Goal: Information Seeking & Learning: Learn about a topic

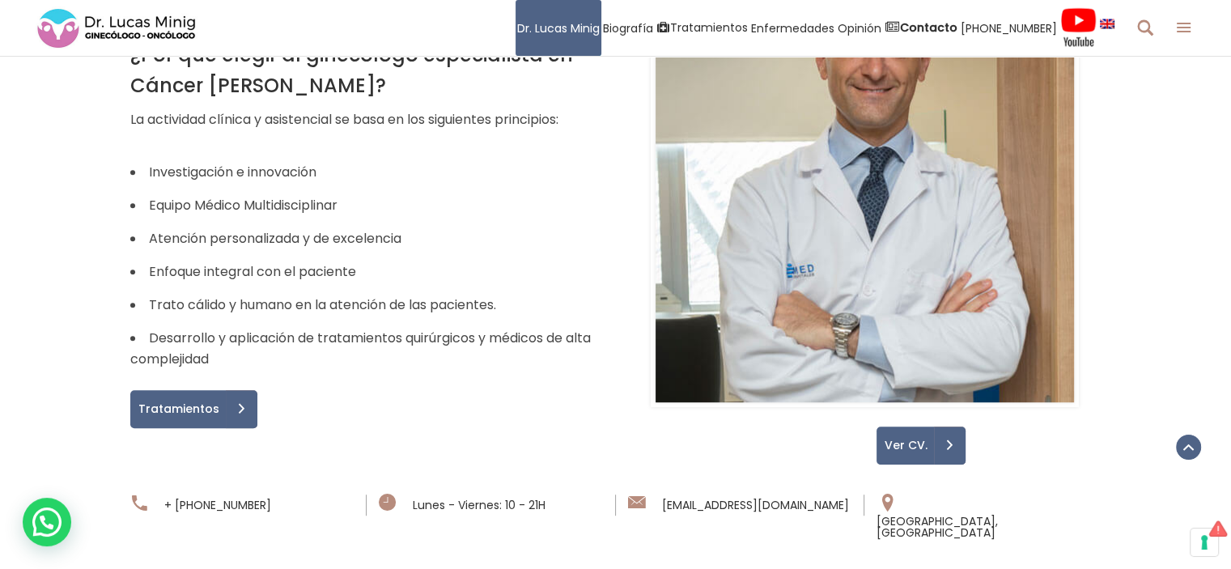
scroll to position [1079, 0]
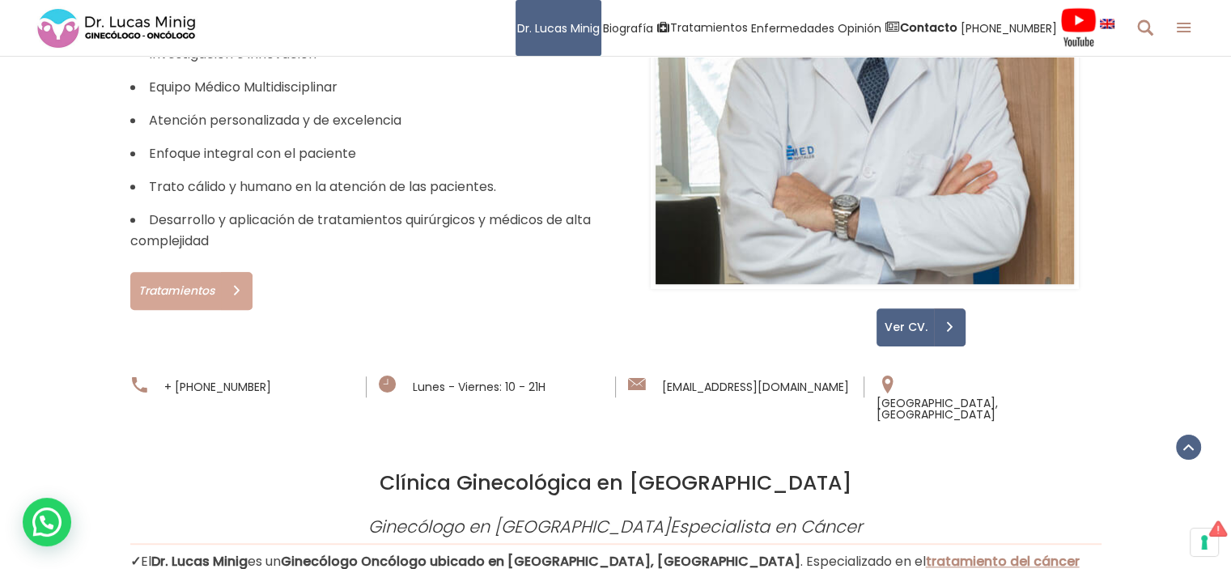
click at [202, 285] on span "Tratamientos" at bounding box center [173, 290] width 87 height 11
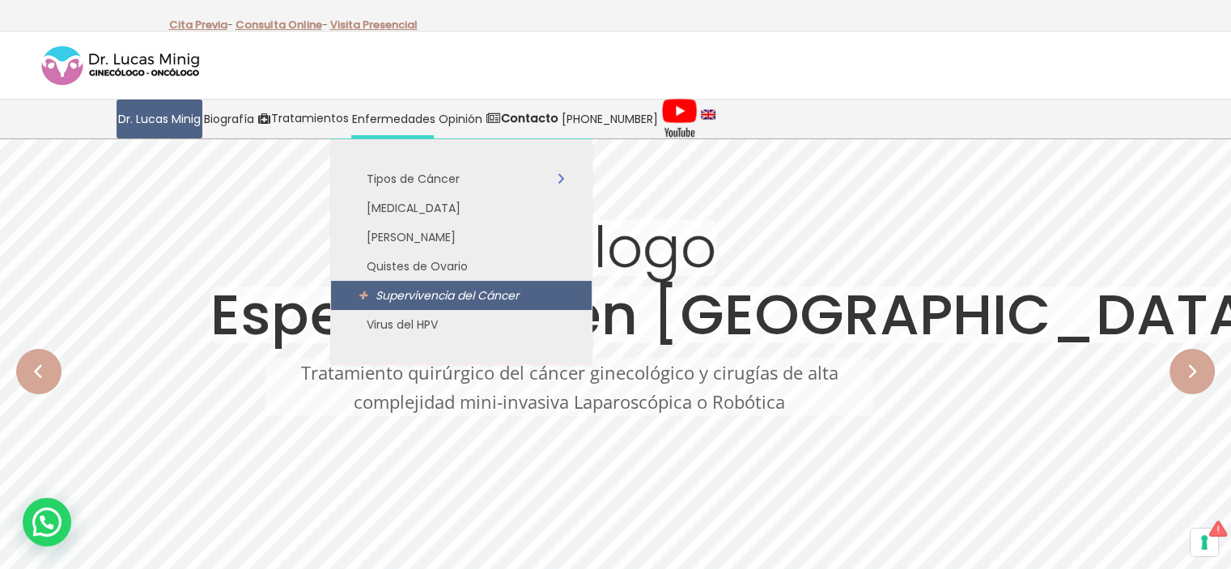
click at [385, 296] on span "Supervivencia del Cáncer" at bounding box center [447, 295] width 143 height 16
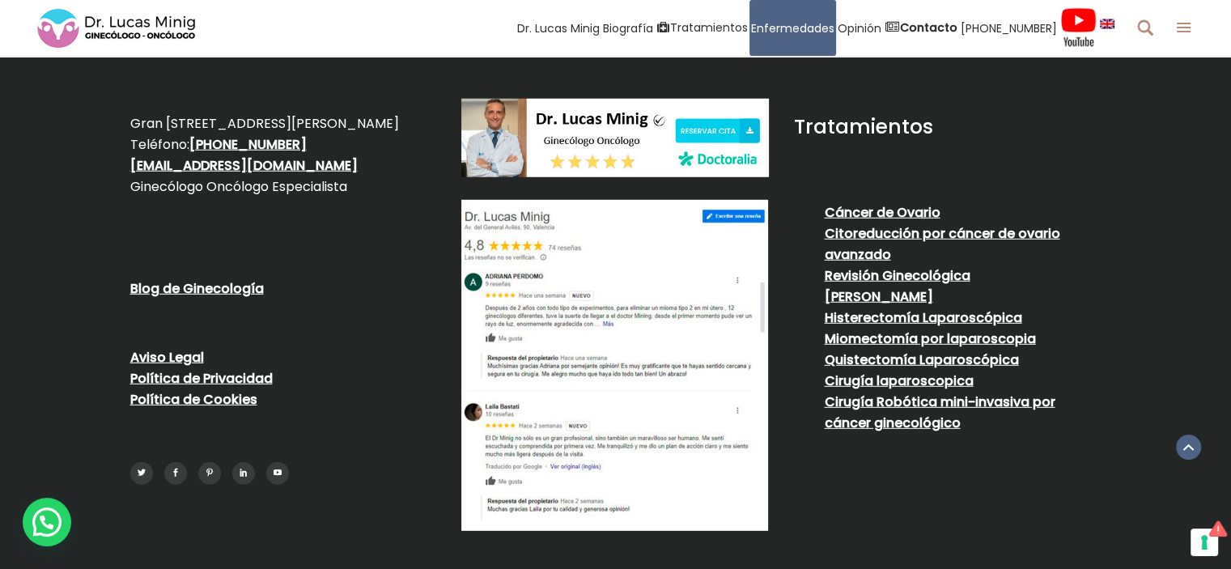
scroll to position [4524, 0]
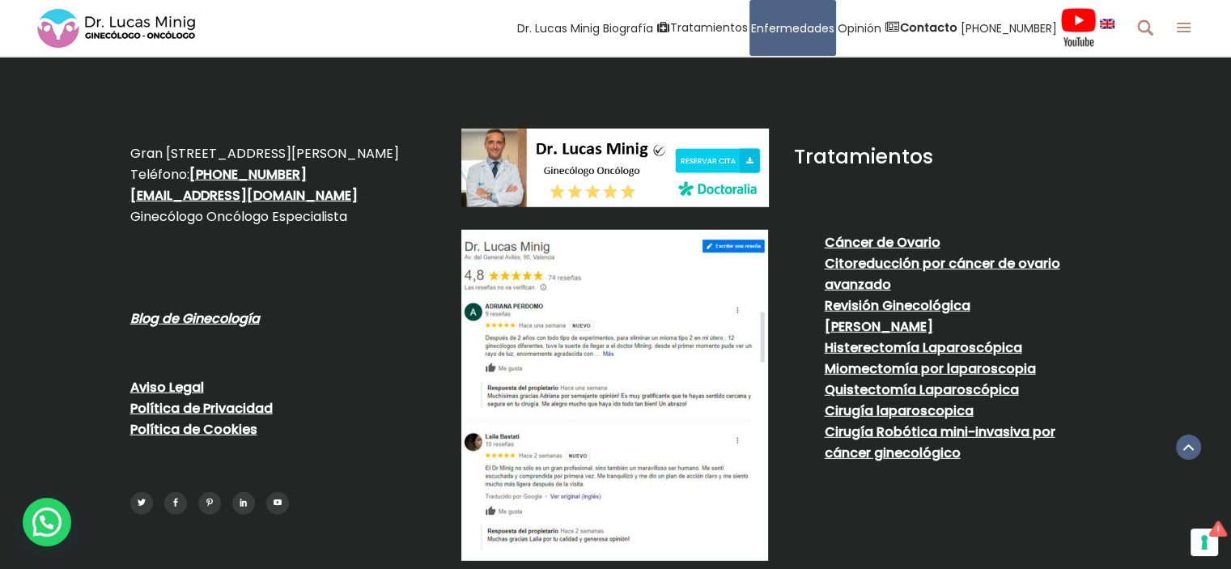
click at [217, 309] on link "Blog de Ginecología" at bounding box center [195, 318] width 130 height 19
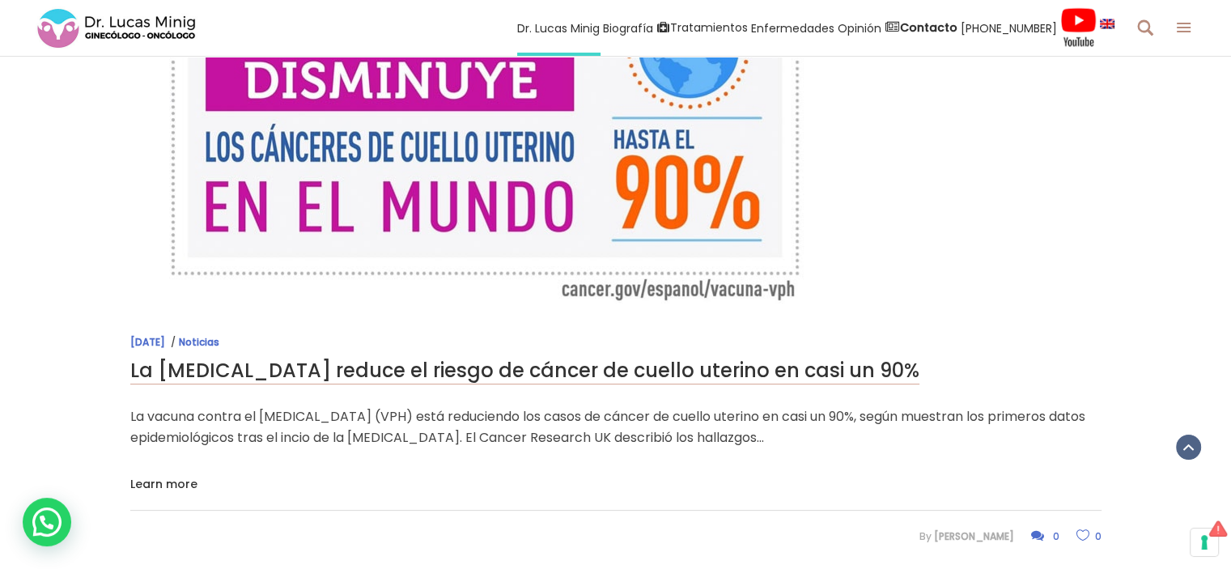
scroll to position [6611, 0]
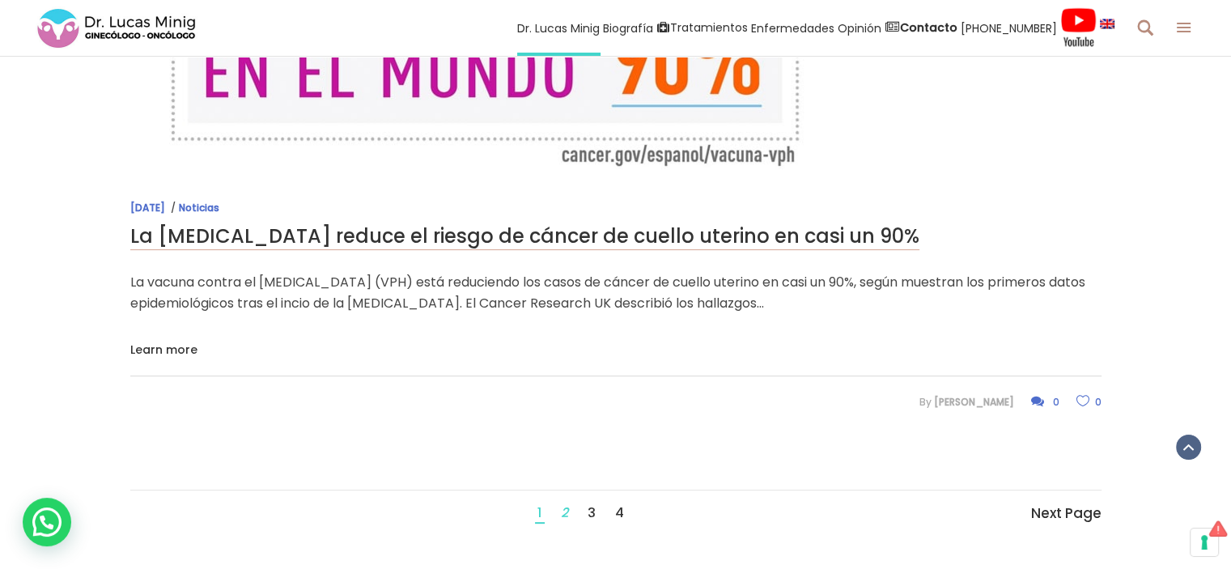
click at [561, 503] on link "2" at bounding box center [564, 513] width 7 height 21
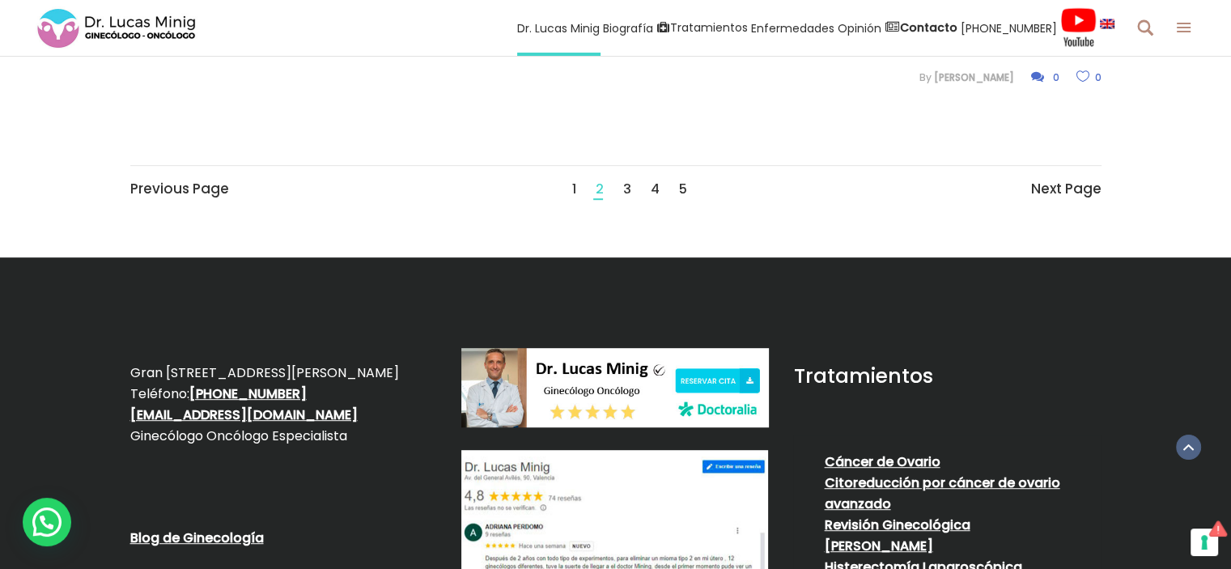
scroll to position [7016, 0]
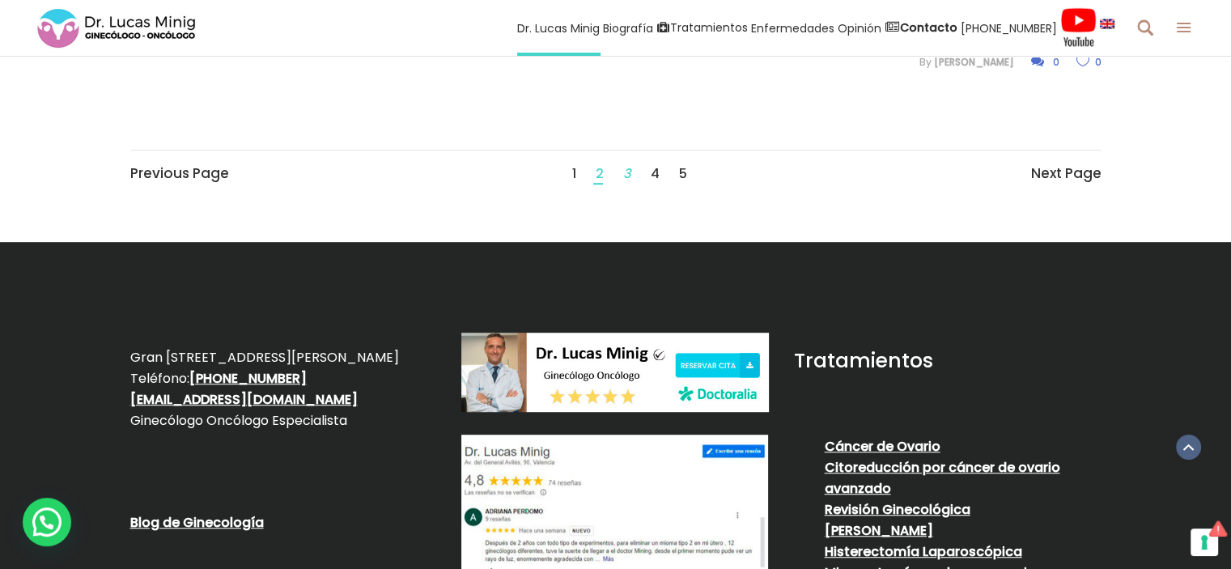
click at [629, 170] on link "3" at bounding box center [627, 174] width 8 height 21
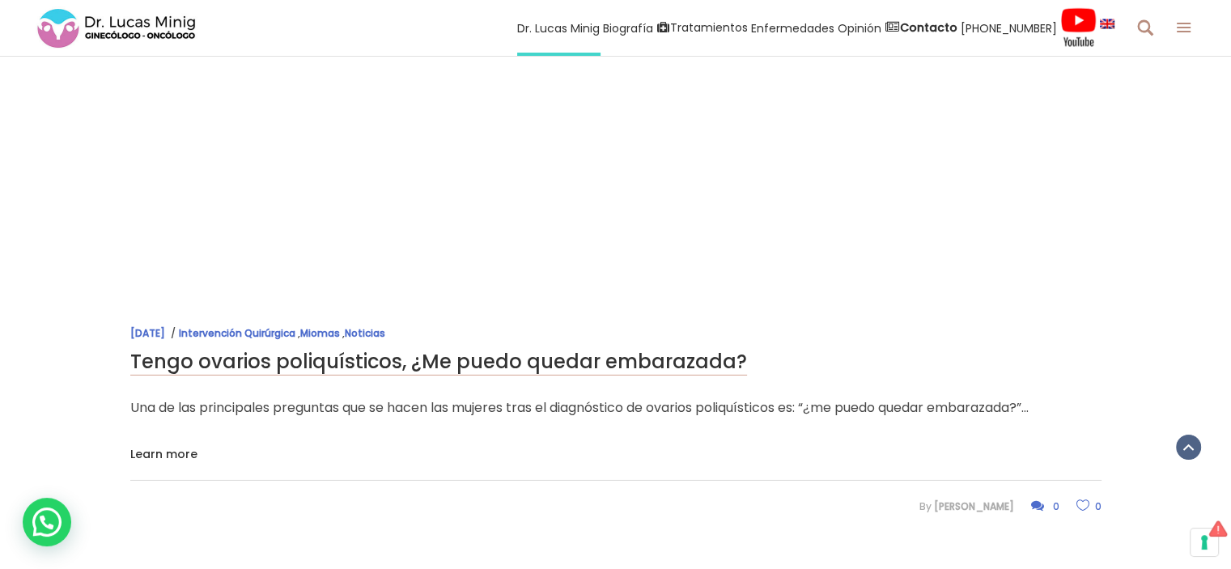
scroll to position [5262, 0]
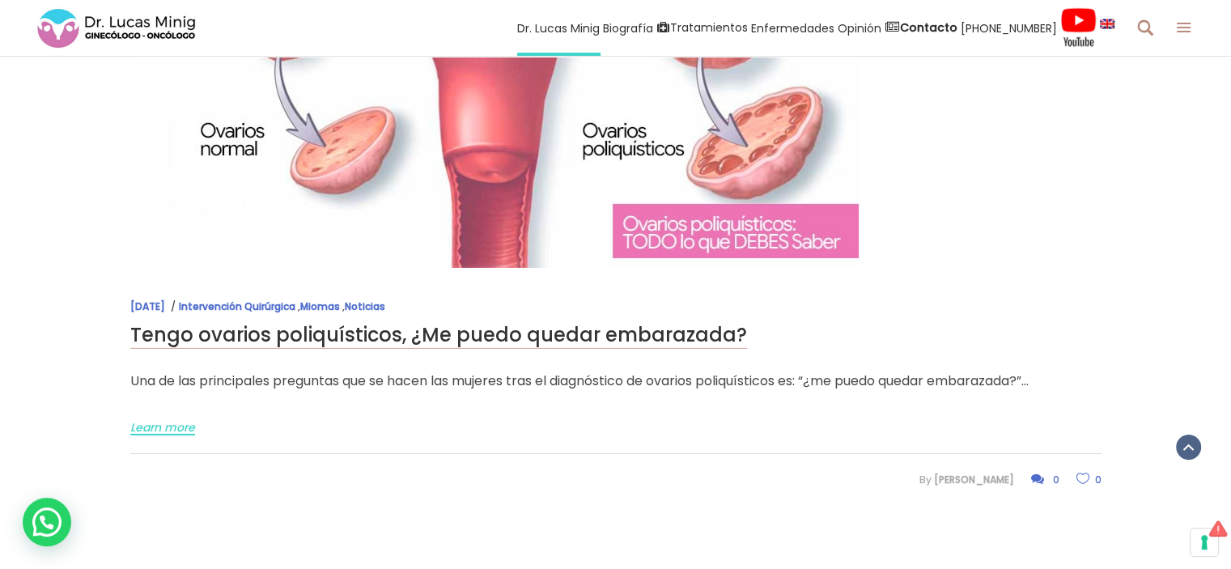
click at [149, 427] on span "Learn more" at bounding box center [162, 427] width 65 height 11
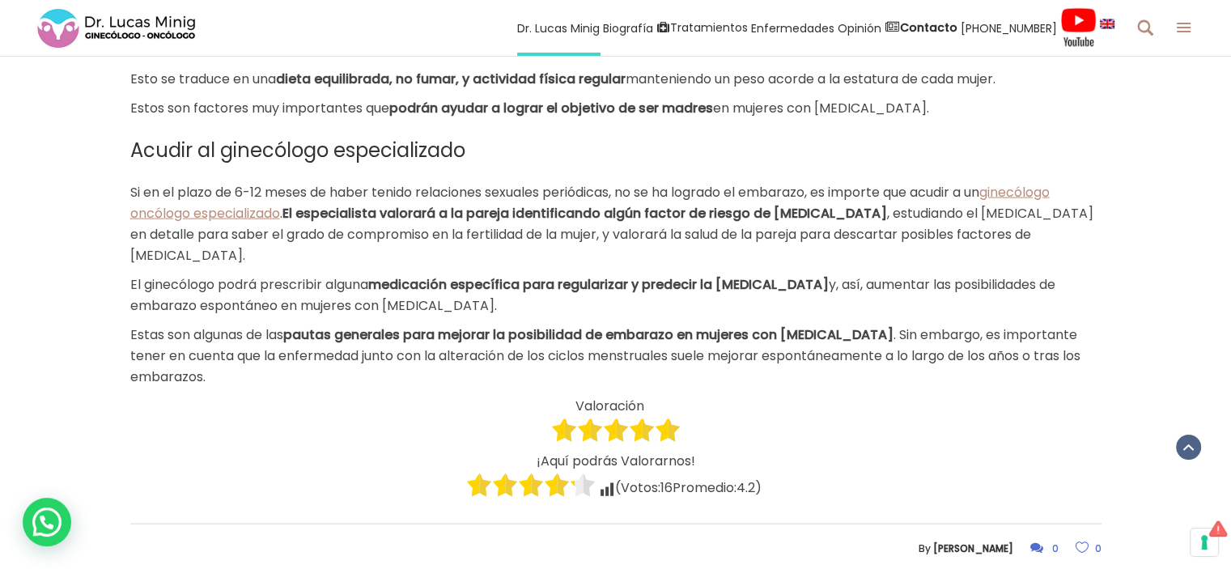
scroll to position [3548, 0]
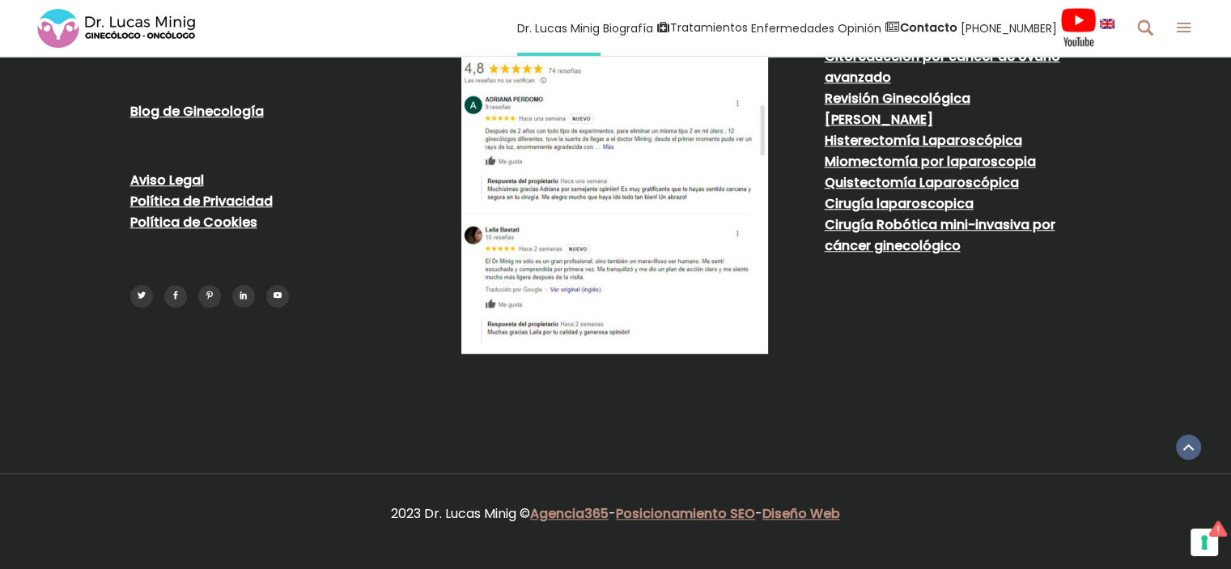
scroll to position [6999, 0]
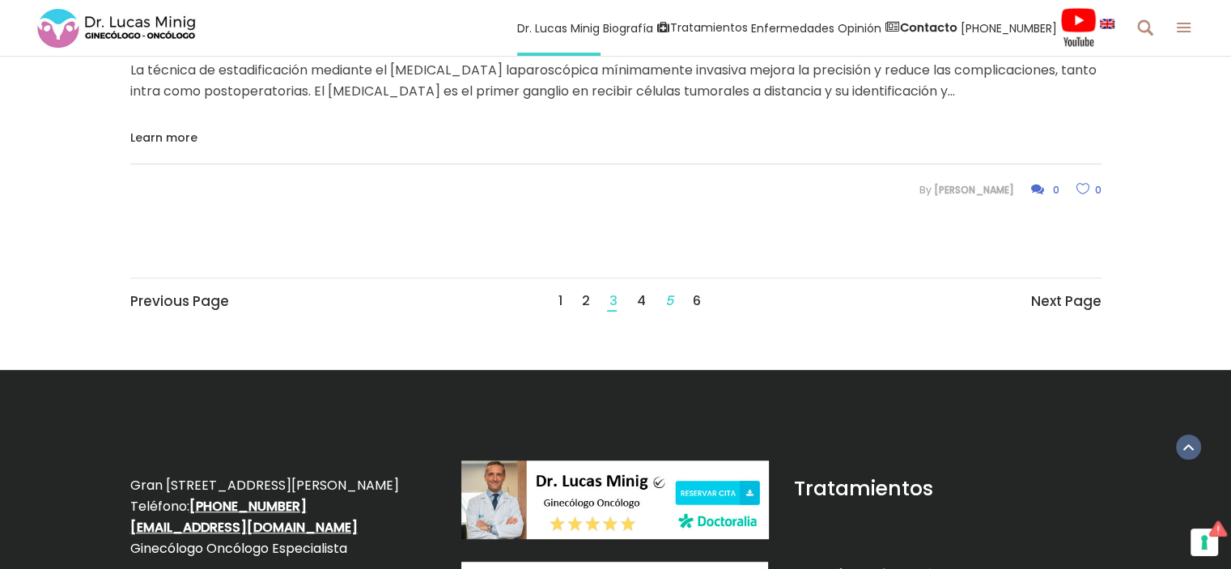
click at [669, 291] on link "5" at bounding box center [669, 301] width 8 height 21
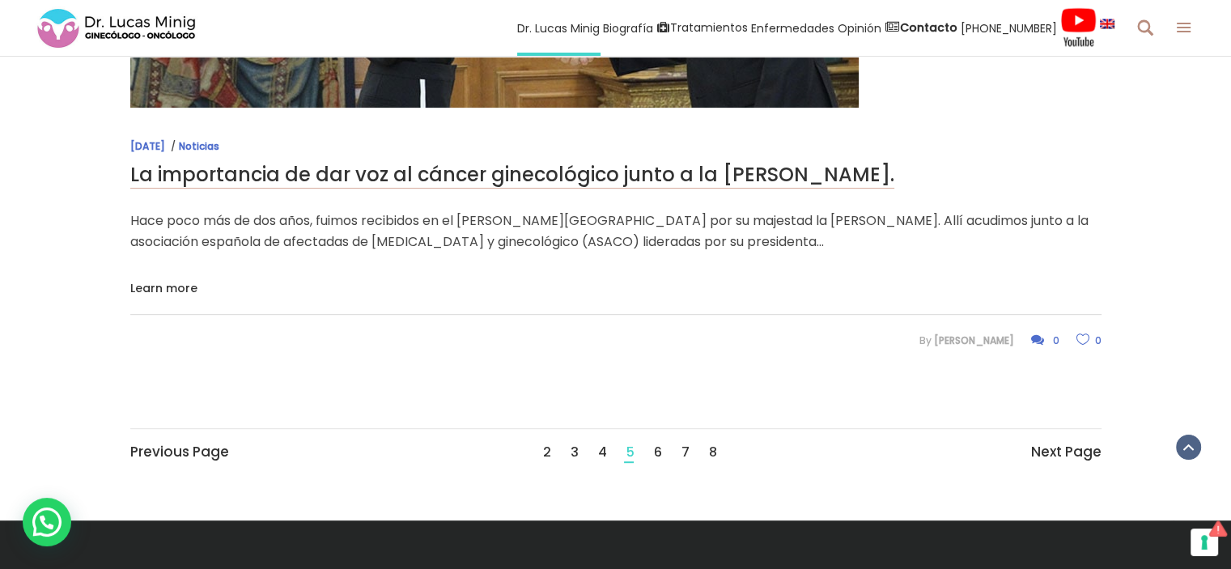
scroll to position [6881, 0]
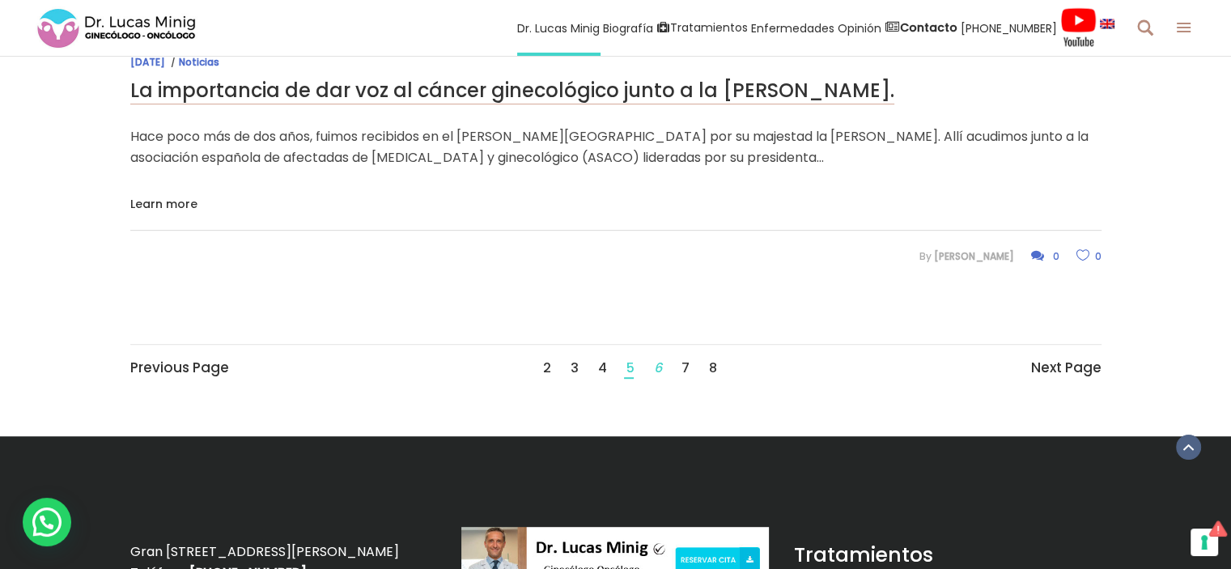
click at [657, 365] on link "6" at bounding box center [658, 368] width 8 height 21
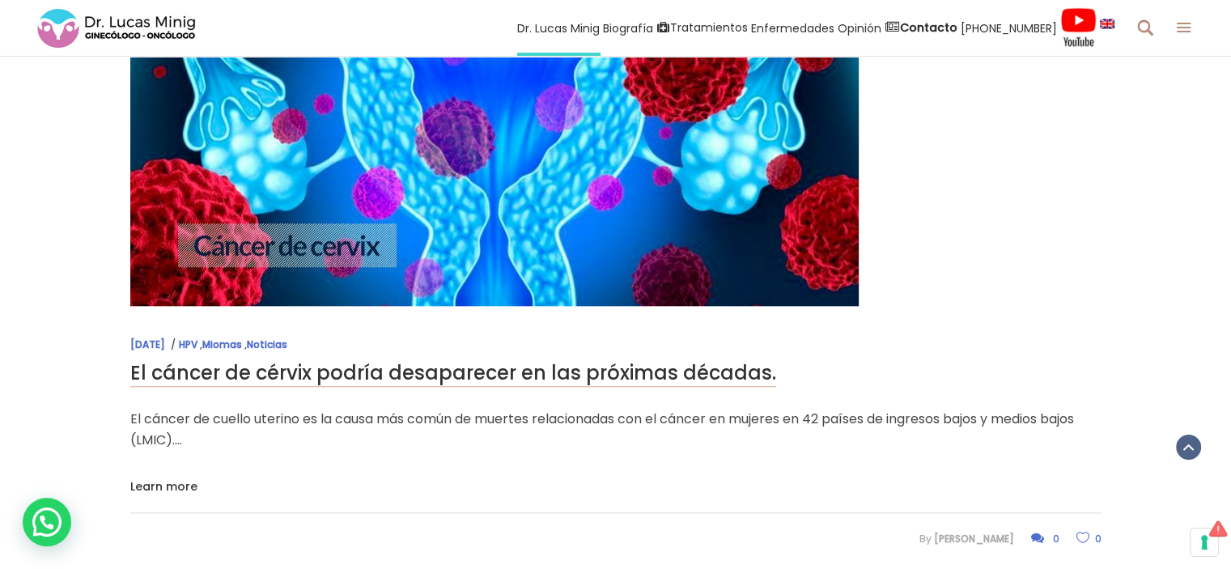
scroll to position [1753, 0]
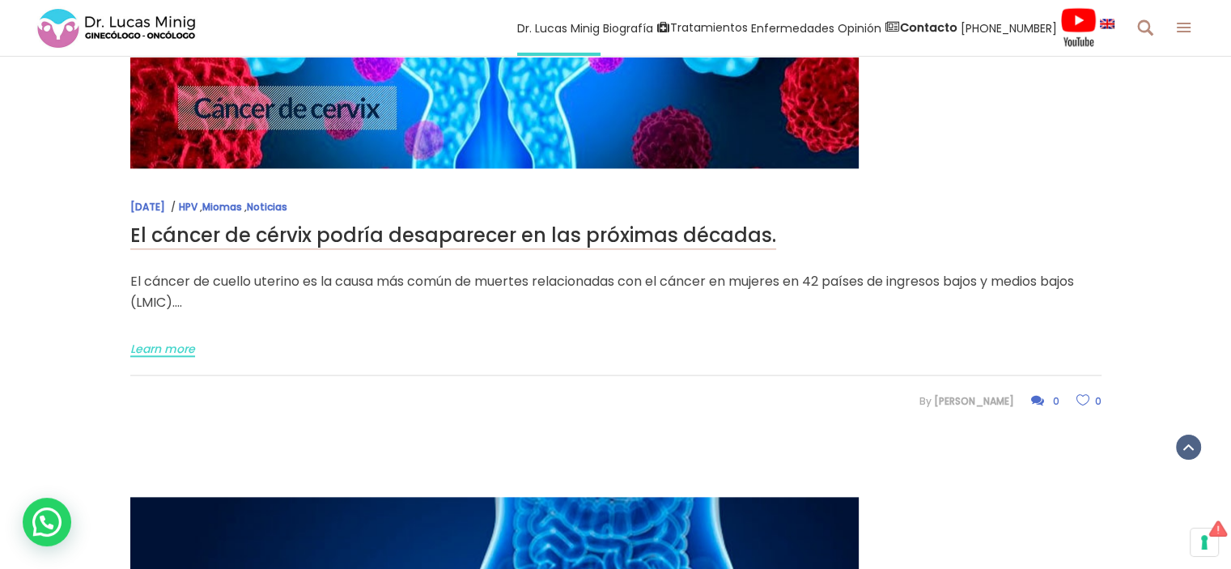
drag, startPoint x: 154, startPoint y: 349, endPoint x: 164, endPoint y: 348, distance: 10.6
click at [154, 349] on span "Learn more" at bounding box center [162, 348] width 65 height 11
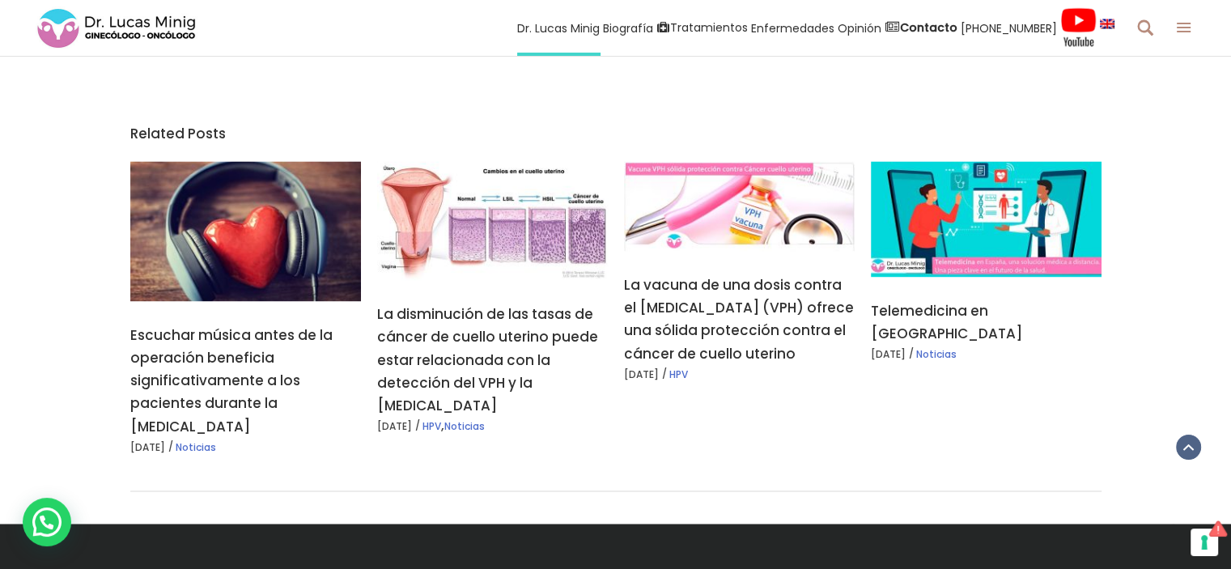
scroll to position [2698, 0]
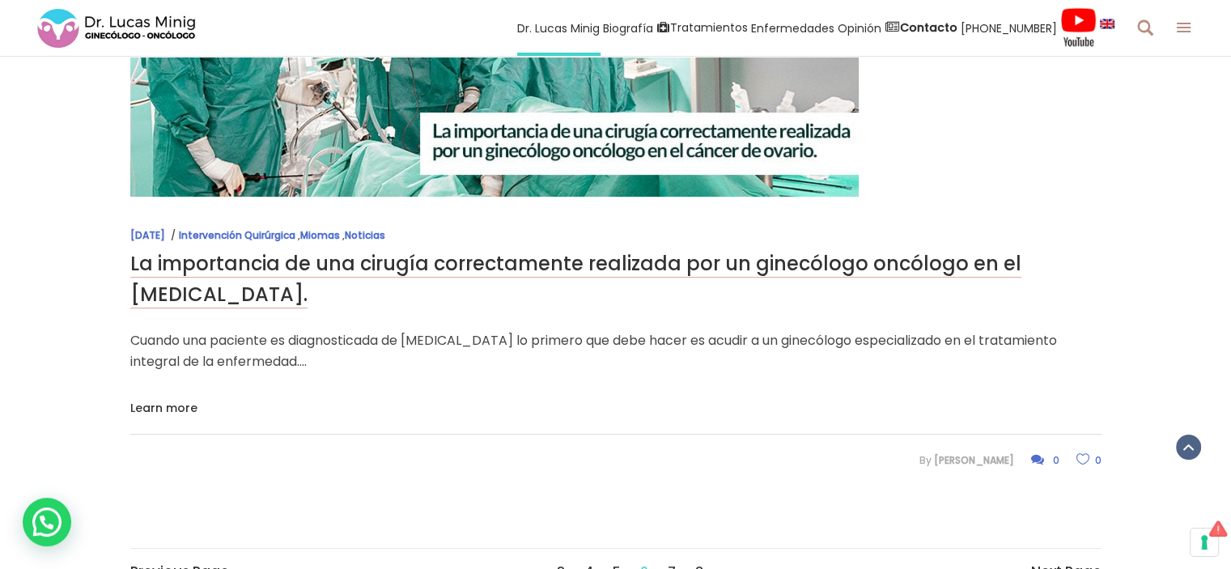
scroll to position [7150, 0]
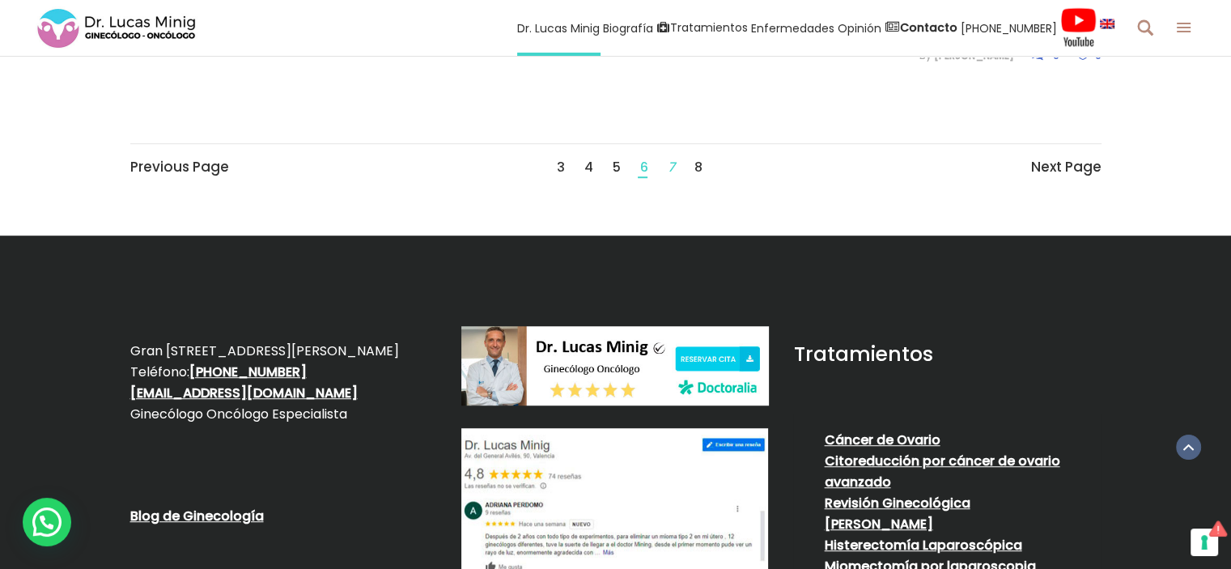
click at [672, 162] on link "7" at bounding box center [671, 167] width 7 height 21
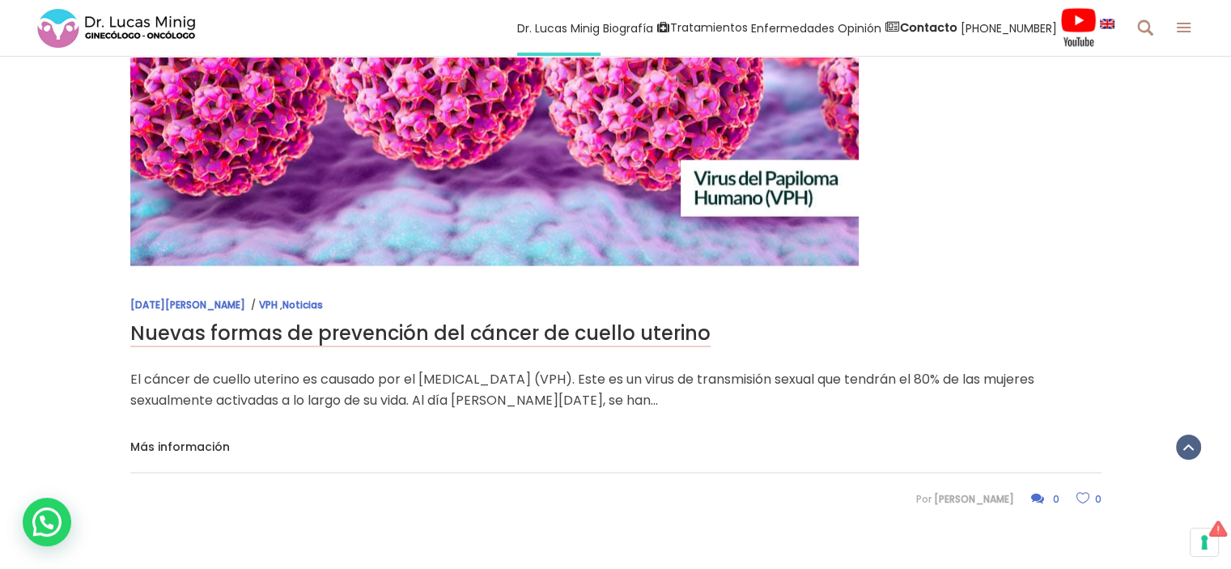
scroll to position [3103, 0]
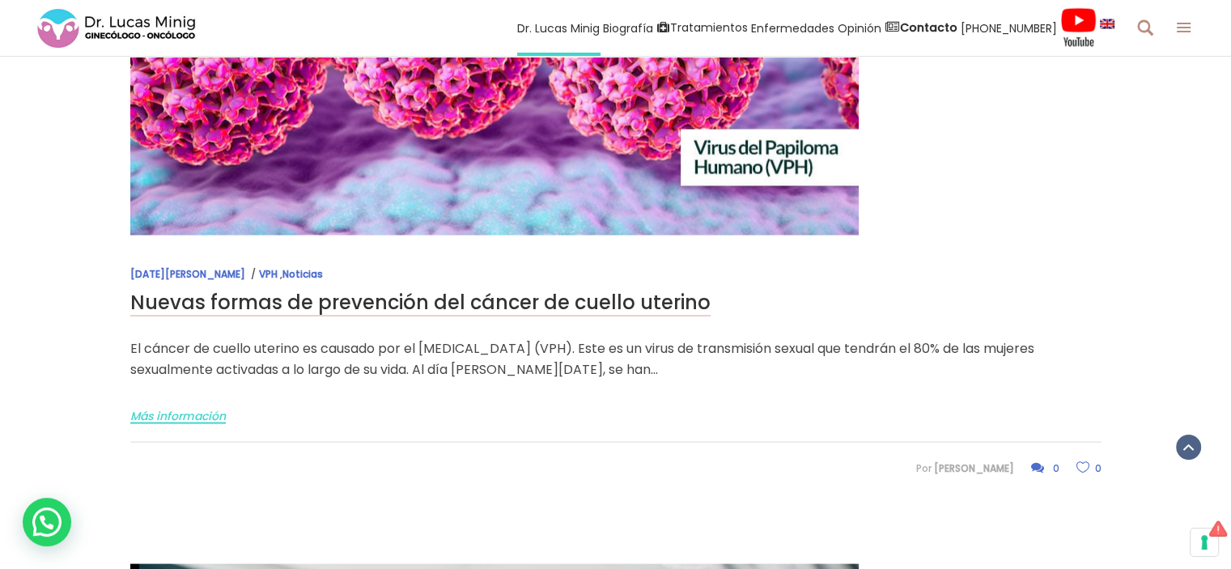
click at [195, 411] on font "Más información" at bounding box center [178, 416] width 96 height 16
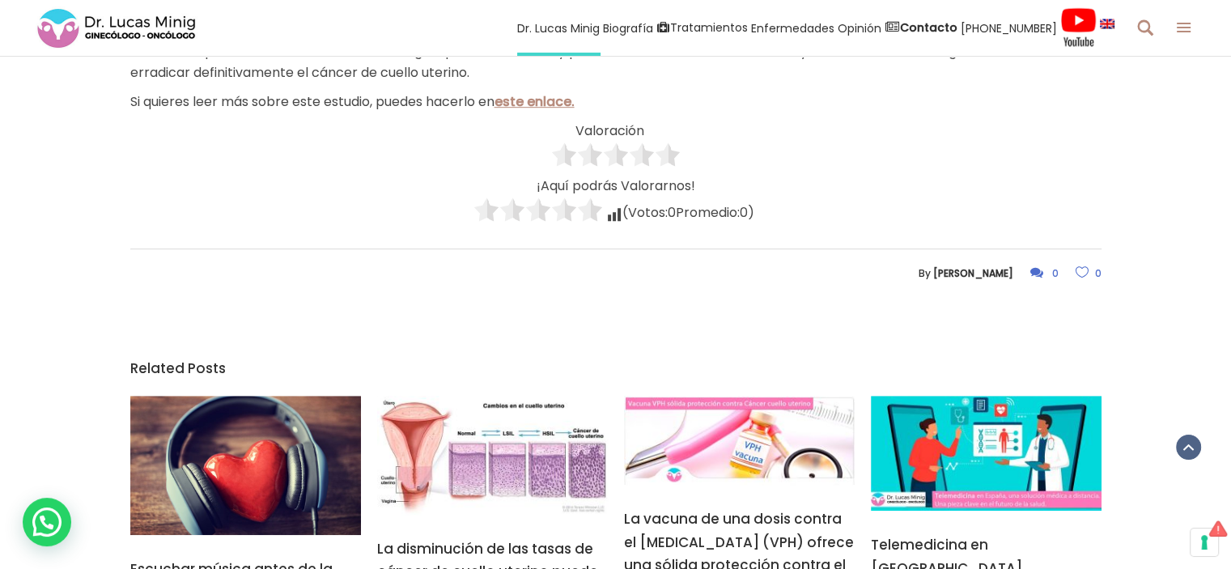
scroll to position [944, 0]
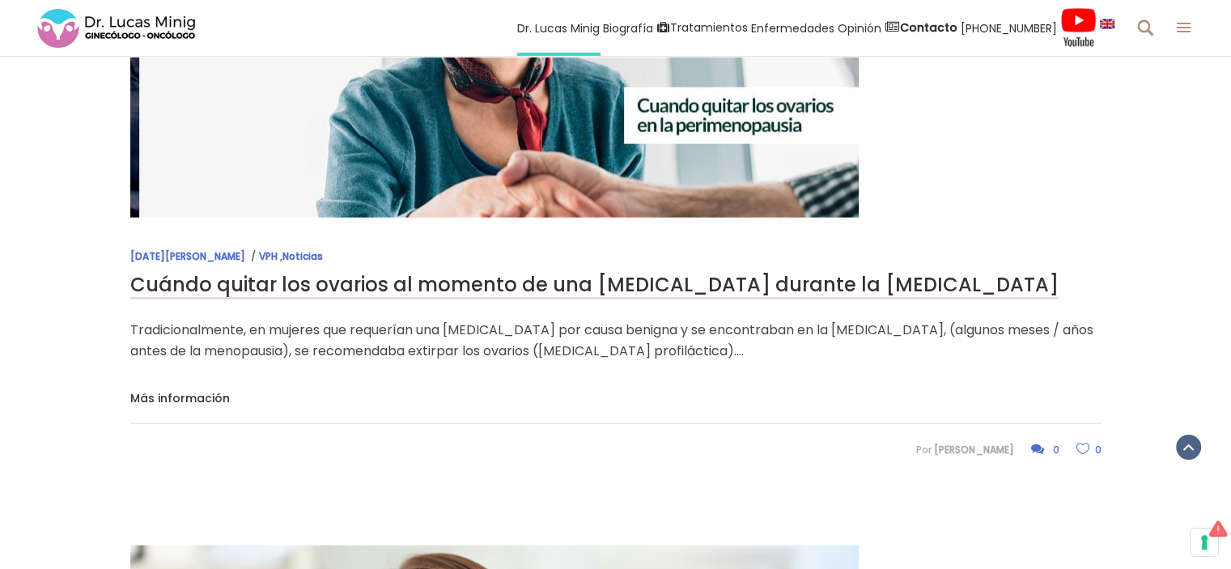
scroll to position [3778, 0]
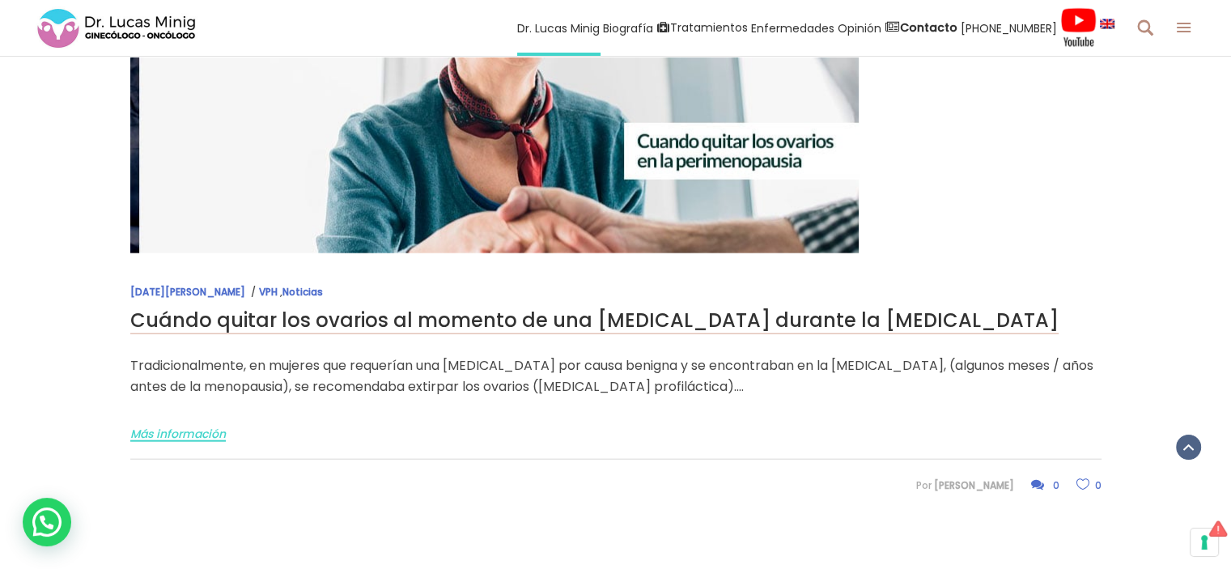
click at [160, 430] on font "Más información" at bounding box center [178, 434] width 96 height 16
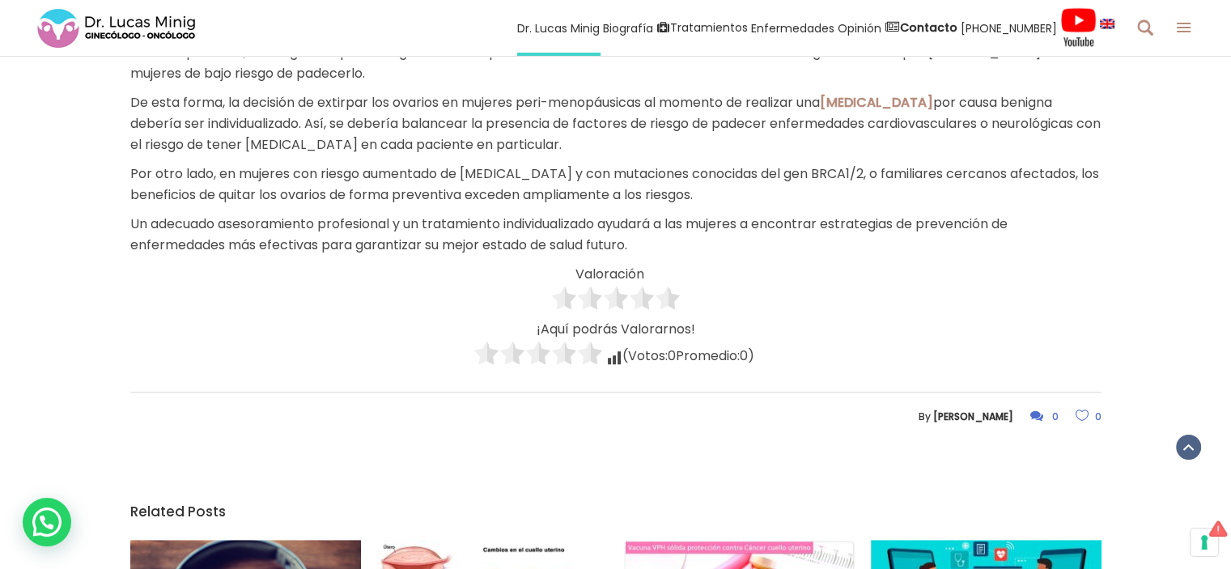
scroll to position [1079, 0]
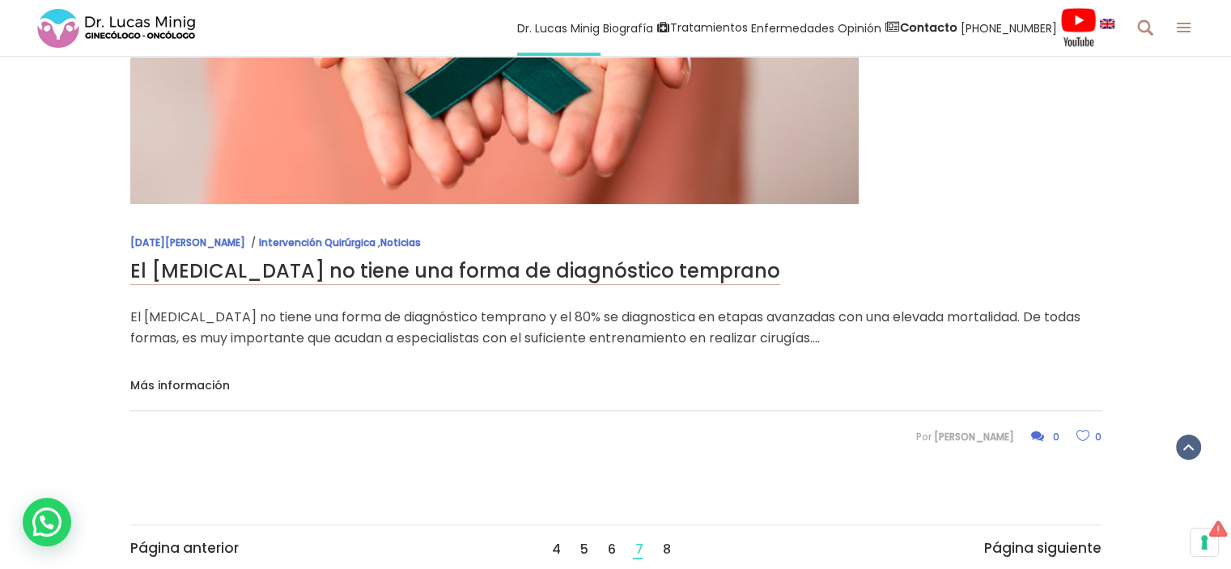
scroll to position [6746, 0]
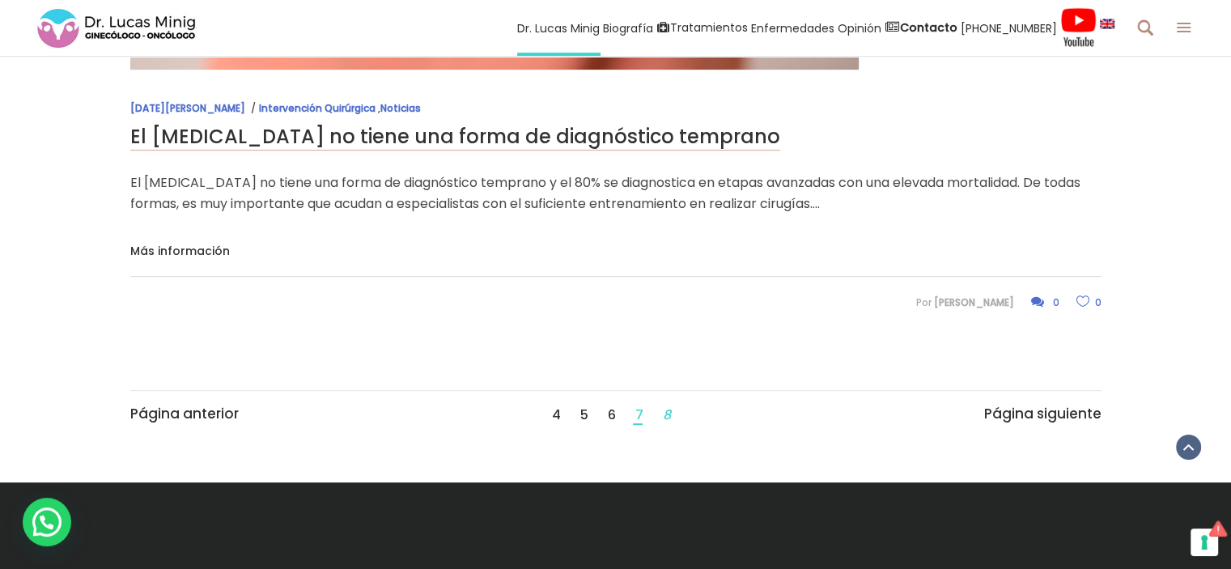
click at [663, 406] on font "8" at bounding box center [667, 414] width 8 height 19
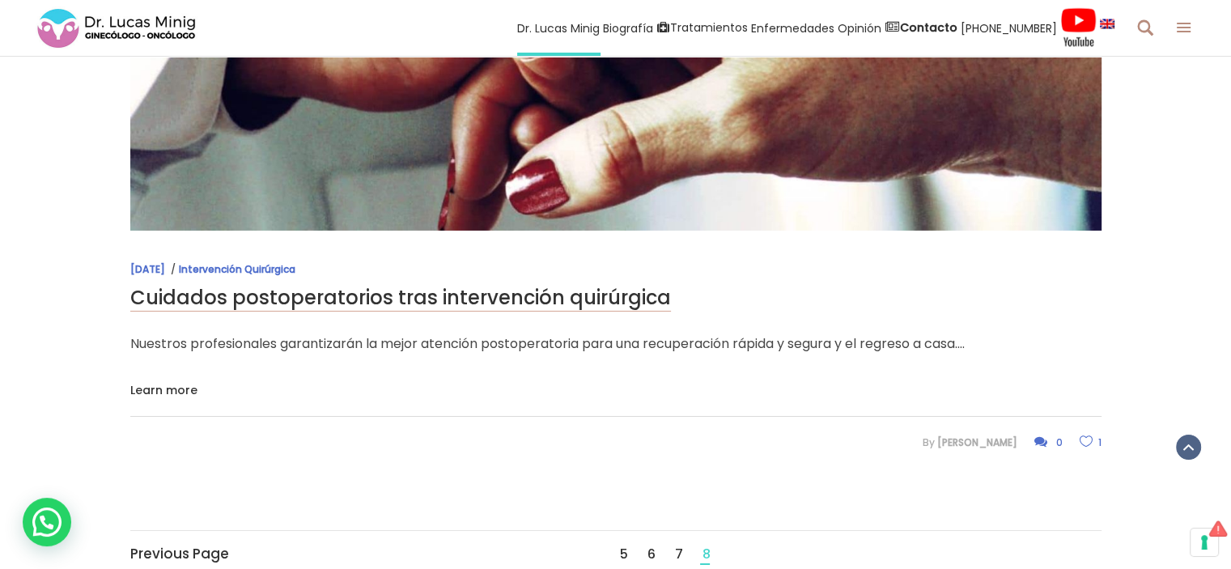
scroll to position [5667, 0]
